Goal: Communication & Community: Answer question/provide support

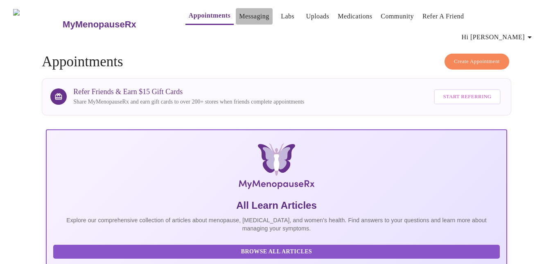
click at [239, 18] on link "Messaging" at bounding box center [254, 16] width 30 height 11
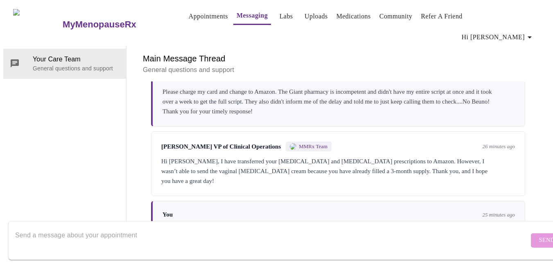
scroll to position [480, 0]
click at [71, 227] on textarea "Send a message about your appointment" at bounding box center [272, 240] width 514 height 26
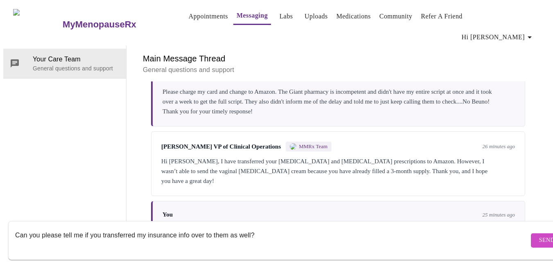
click at [273, 227] on textarea "Can you please tell me if you transferred my insurance info over to them as wel…" at bounding box center [272, 240] width 514 height 26
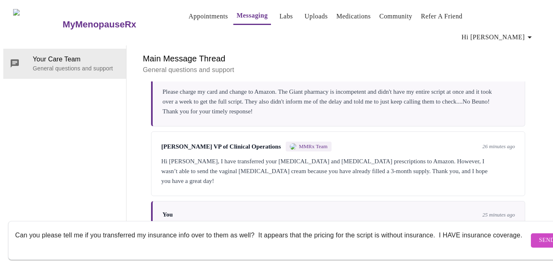
type textarea "Can you please tell me if you transferred my insurance info over to them as wel…"
click at [539, 236] on span "Send" at bounding box center [547, 241] width 16 height 10
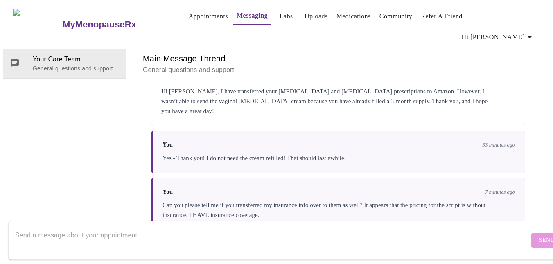
scroll to position [620, 0]
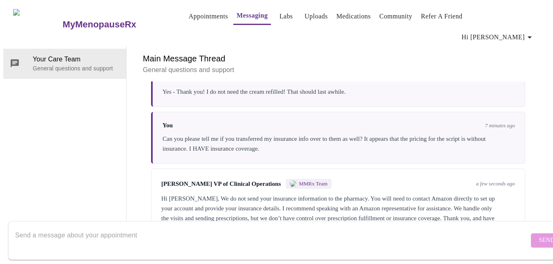
click at [143, 233] on textarea "Send a message about your appointment" at bounding box center [272, 240] width 514 height 26
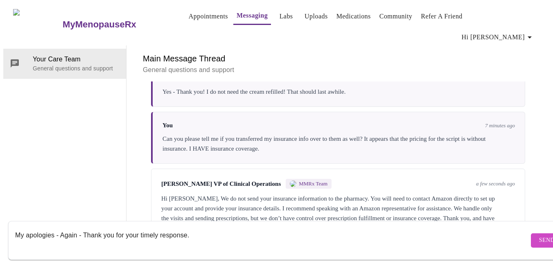
type textarea "My apologies - Again - Thank you for your timely response."
click at [539, 236] on span "Send" at bounding box center [547, 241] width 16 height 10
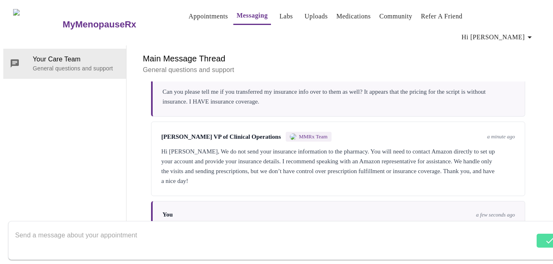
scroll to position [670, 0]
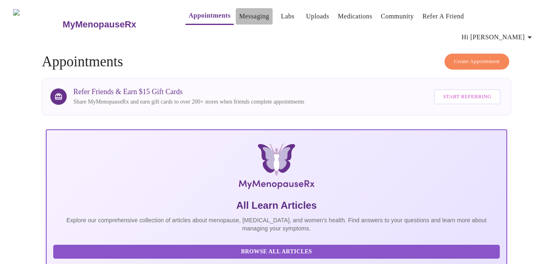
click at [239, 18] on link "Messaging" at bounding box center [254, 16] width 30 height 11
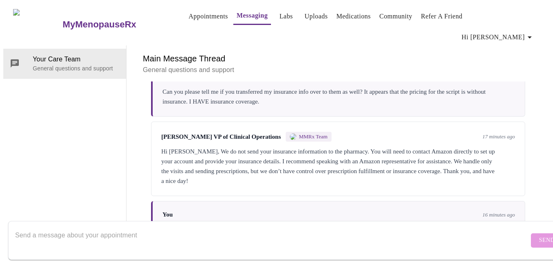
scroll to position [670, 0]
click at [104, 225] on div at bounding box center [272, 241] width 514 height 32
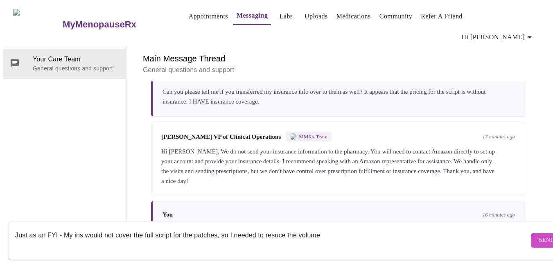
click at [274, 227] on textarea "Just as an FYI - My ins would not cover the full script for the patches, so I n…" at bounding box center [272, 240] width 514 height 26
click at [356, 232] on textarea "Just as an FYI - My ins would not cover the full script for the patches, so I n…" at bounding box center [272, 240] width 514 height 26
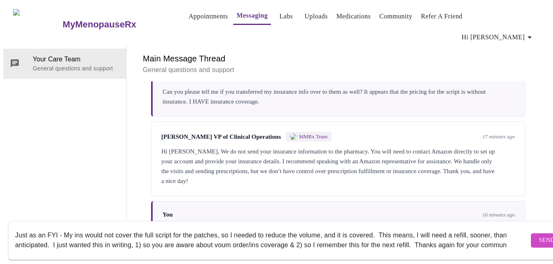
scroll to position [5, 0]
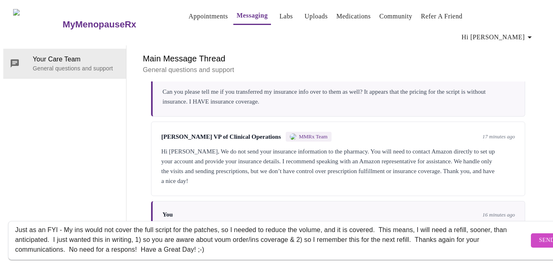
click at [135, 241] on textarea "Just as an FYI - My ins would not cover the full script for the patches, so I n…" at bounding box center [272, 240] width 514 height 26
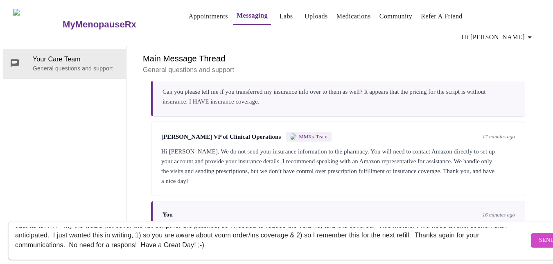
drag, startPoint x: 138, startPoint y: 240, endPoint x: 70, endPoint y: 238, distance: 68.0
click at [70, 238] on textarea "Just as an FYI - My ins would not cover the full script for the patches, so I n…" at bounding box center [272, 240] width 514 height 26
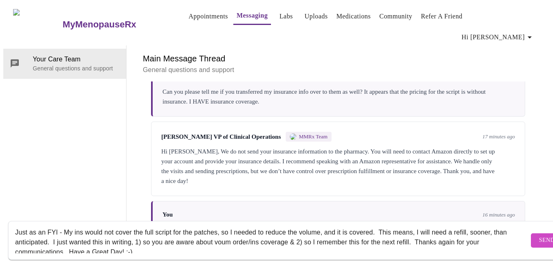
scroll to position [0, 0]
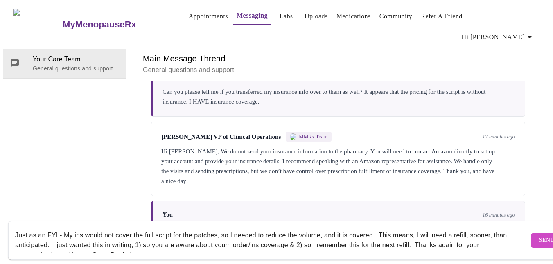
click at [16, 227] on textarea "Just as an FYI - My ins would not cover the full script for the patches, so I n…" at bounding box center [272, 240] width 514 height 26
paste textarea "No need for a respons!"
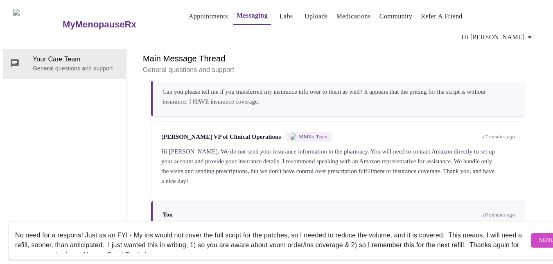
click at [79, 227] on textarea "No need for a respons! Just as an FYI - My ins would not cover the full script …" at bounding box center [272, 240] width 514 height 26
click at [196, 231] on textarea "No need for a response! Just as an FYI - My ins would not cover the full script…" at bounding box center [272, 240] width 514 height 26
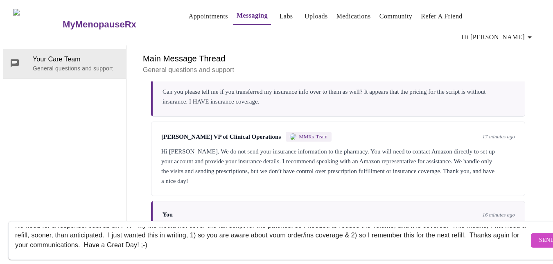
click at [296, 227] on textarea "No need for a response! Just as an FYI - My ins would not cover the full script…" at bounding box center [272, 240] width 514 height 26
click at [308, 227] on textarea "No need for a response! Just as an FYI - My ins would not cover the full script…" at bounding box center [272, 240] width 514 height 26
click at [369, 228] on textarea "No need for a response! Just as an FYI - My ins would not cover the full script…" at bounding box center [272, 240] width 514 height 26
type textarea "No need for a response! Just as an FYI - My ins would not cover the full script…"
click at [539, 236] on span "Send" at bounding box center [547, 241] width 16 height 10
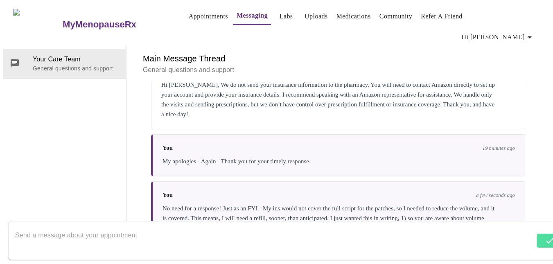
scroll to position [748, 0]
